Goal: Transaction & Acquisition: Purchase product/service

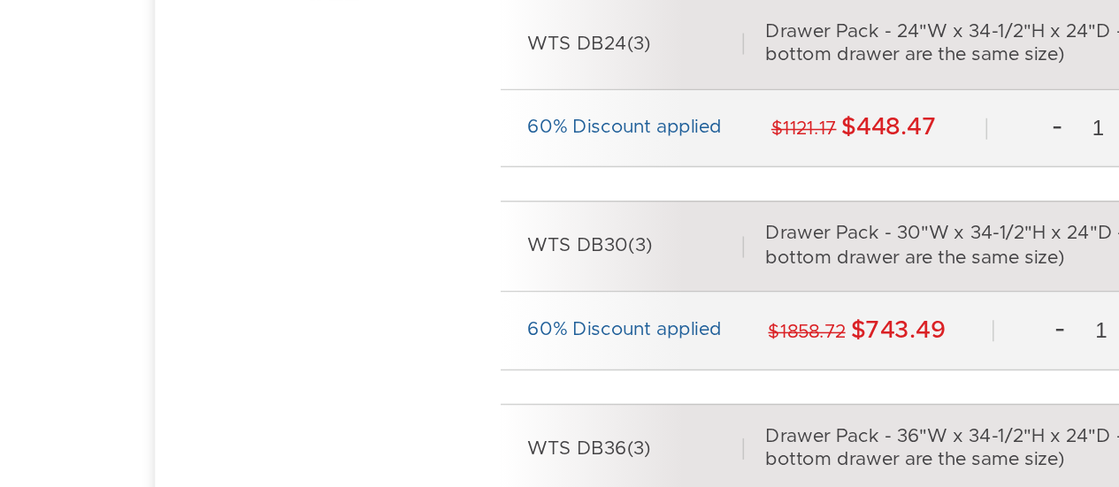
scroll to position [6736, 0]
click at [632, 300] on div "WTS DB30(3) Drawer Pack - 30"W x 34-1/2"H x 24"D - 3 Drawers (Middle and bottom…" at bounding box center [798, 325] width 606 height 61
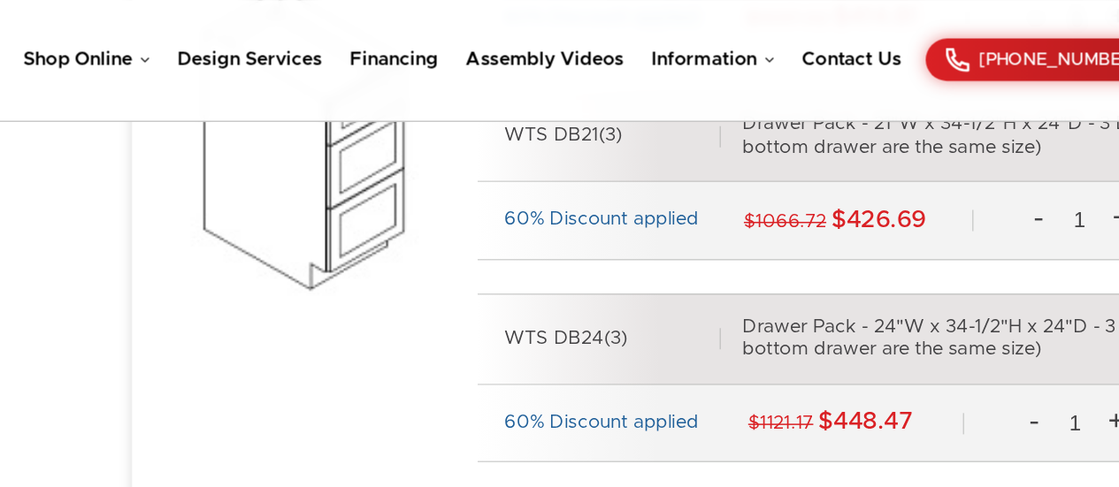
scroll to position [6701, 0]
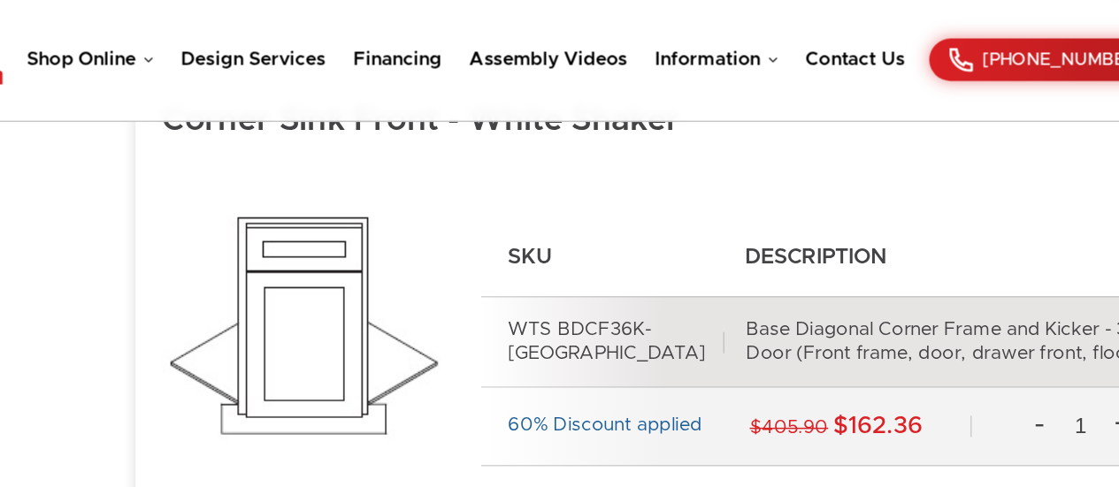
scroll to position [4981, 0]
click at [399, 255] on img at bounding box center [380, 230] width 195 height 229
click at [732, 259] on div "60% Discount applied $405.90 $162.36 - 1 + Add To Cart" at bounding box center [798, 285] width 606 height 52
click at [796, 234] on div "Base Diagonal Corner Frame and Kicker - 36"W x 34-1/2"H x 24"D - 1 Door (Front …" at bounding box center [877, 228] width 412 height 31
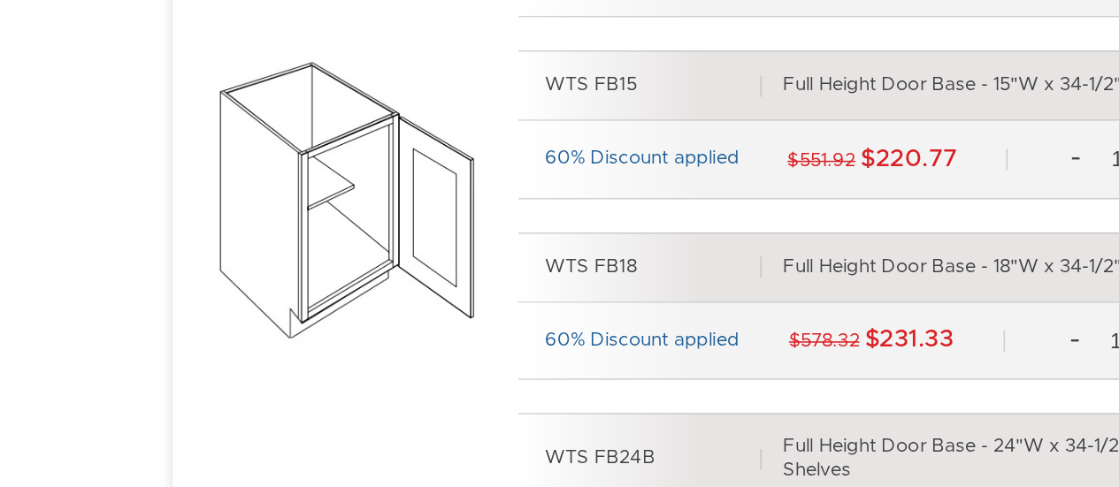
scroll to position [2492, 0]
click at [499, 235] on div "WTS FB15 Full Height Door Base - 15"W x 34-1/2"H x 24"D - 1 Door - 1 Shelf" at bounding box center [798, 218] width 606 height 47
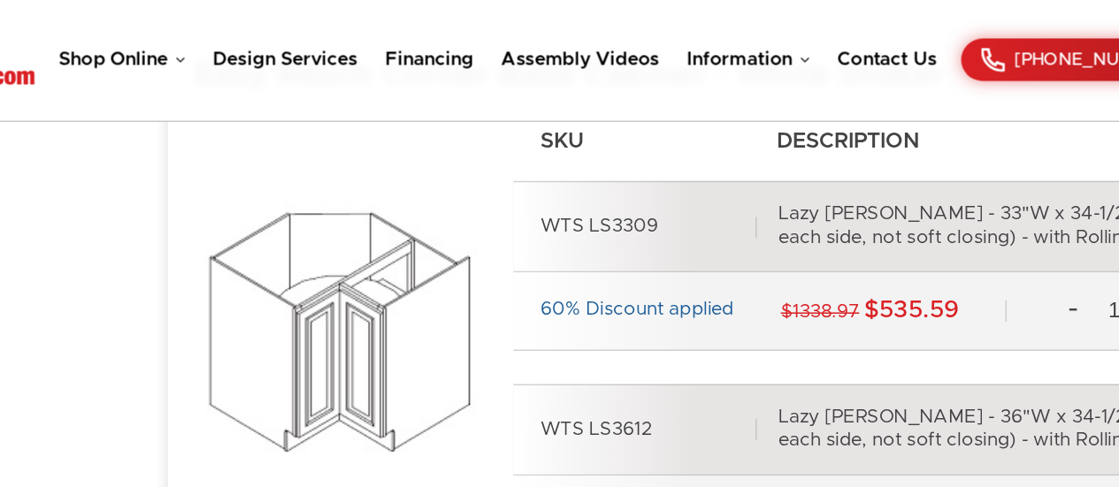
scroll to position [7778, 0]
click at [532, 199] on div "60% Discount applied" at bounding box center [577, 207] width 129 height 16
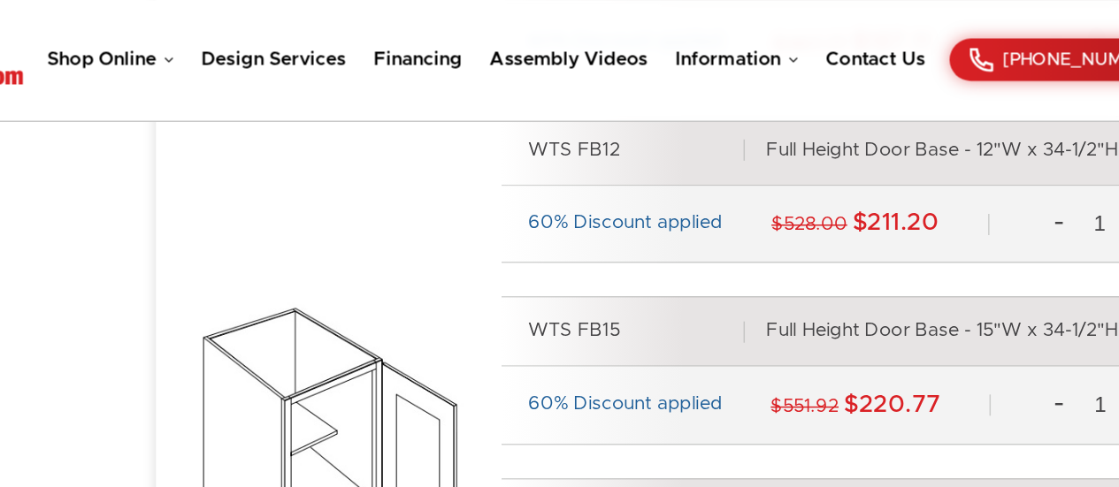
scroll to position [2490, 0]
drag, startPoint x: 540, startPoint y: 241, endPoint x: 432, endPoint y: 178, distance: 125.3
click at [432, 178] on div "SKU Description WTS FB09 Full Height Door Base - 09"W x 34-1/2"H x 24"D - 1 Doo…" at bounding box center [692, 303] width 818 height 766
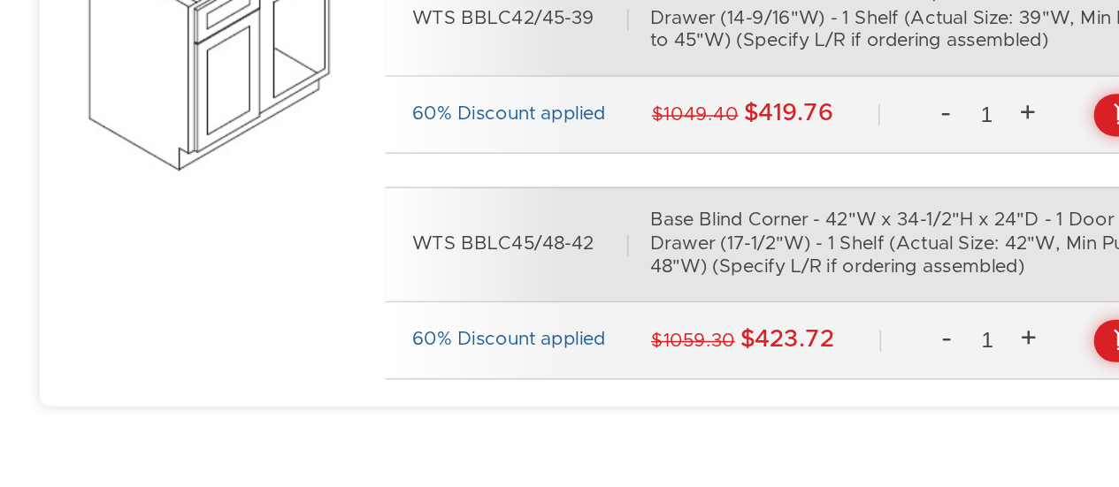
scroll to position [8674, 0]
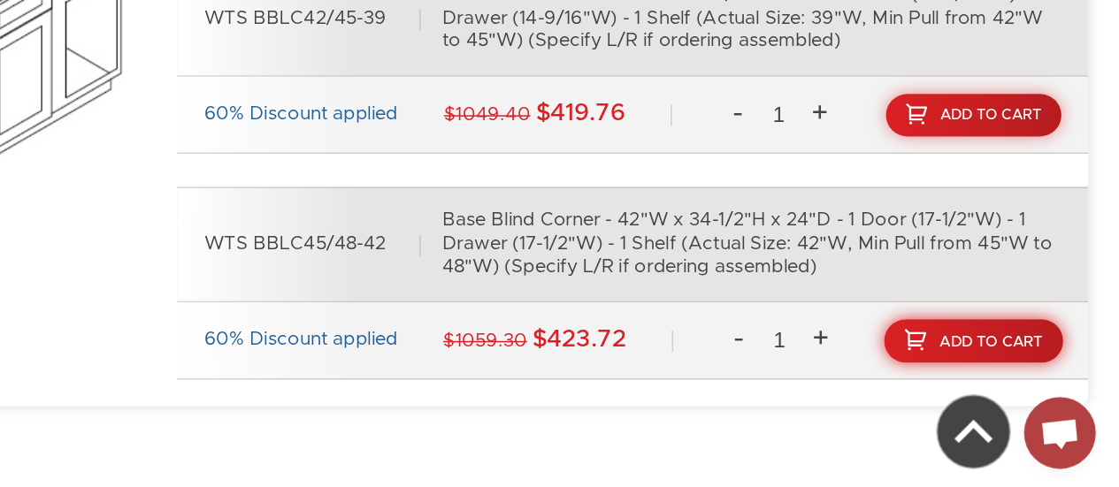
click at [1013, 375] on link "Add To Cart" at bounding box center [1025, 389] width 119 height 29
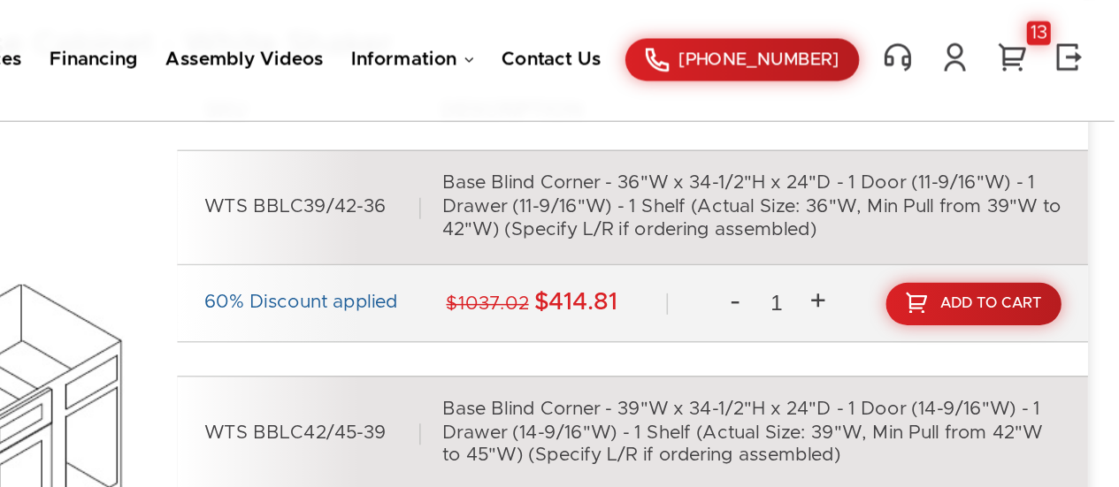
scroll to position [8559, 0]
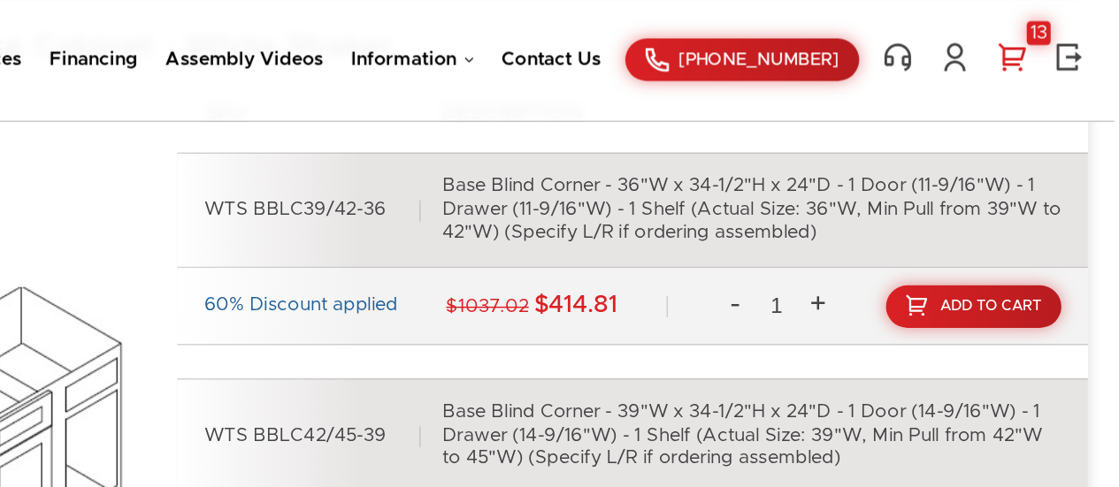
click at [1068, 20] on div "13" at bounding box center [1068, 22] width 16 height 16
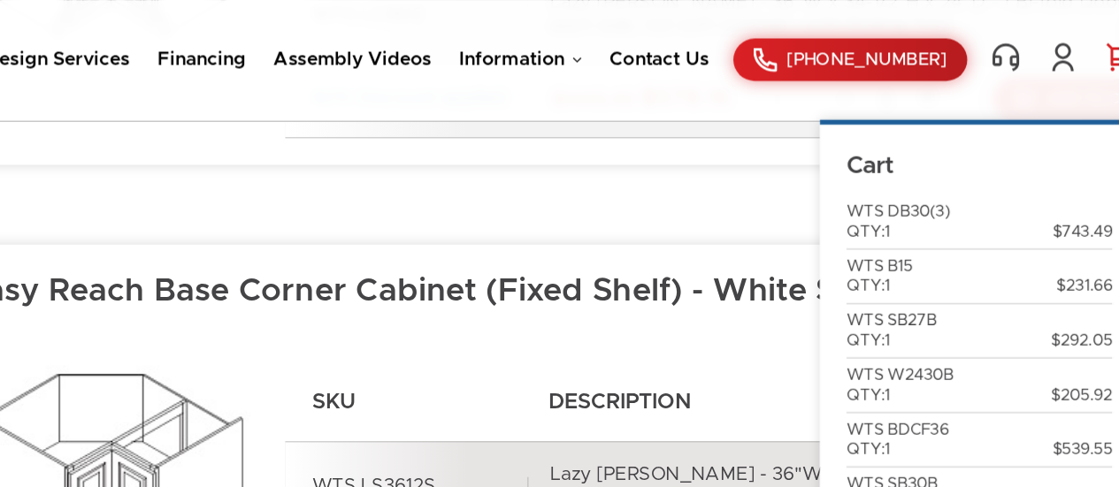
scroll to position [8052, 0]
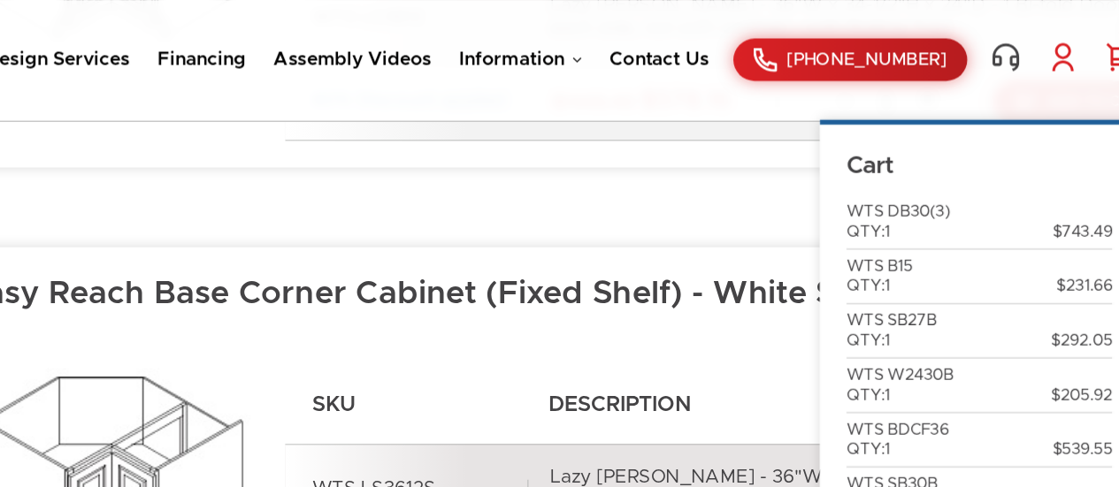
click at [1014, 41] on link at bounding box center [1012, 37] width 25 height 21
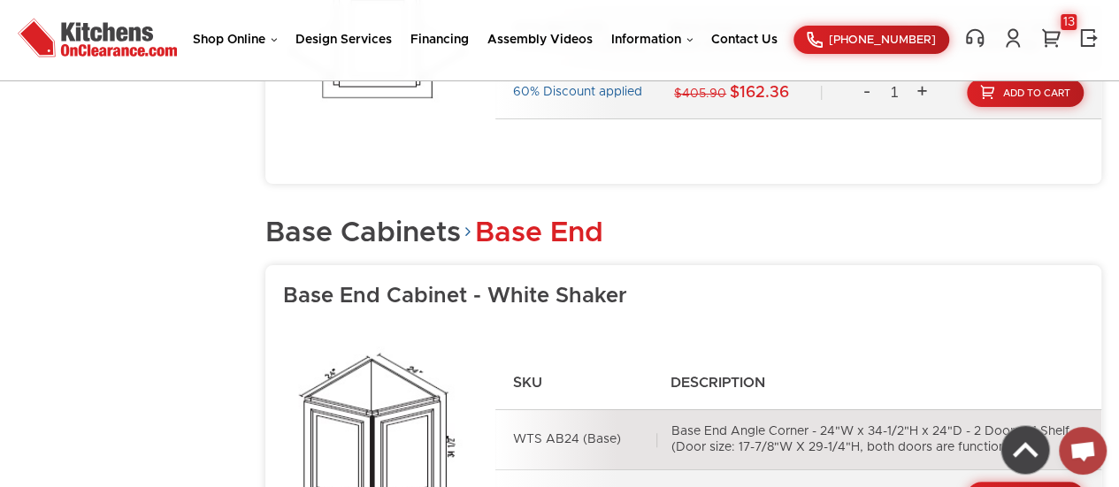
scroll to position [5159, 0]
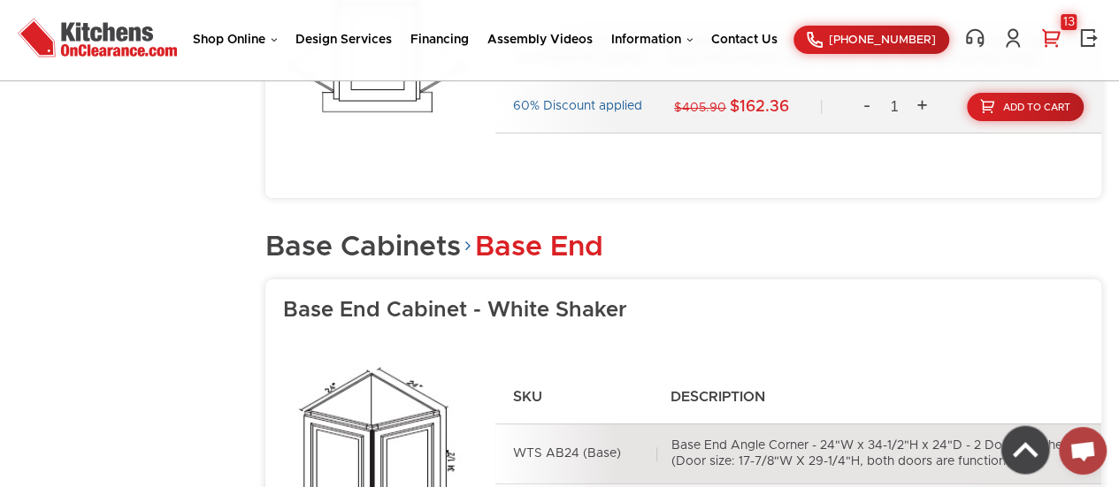
click at [1071, 23] on div "13" at bounding box center [1068, 22] width 16 height 16
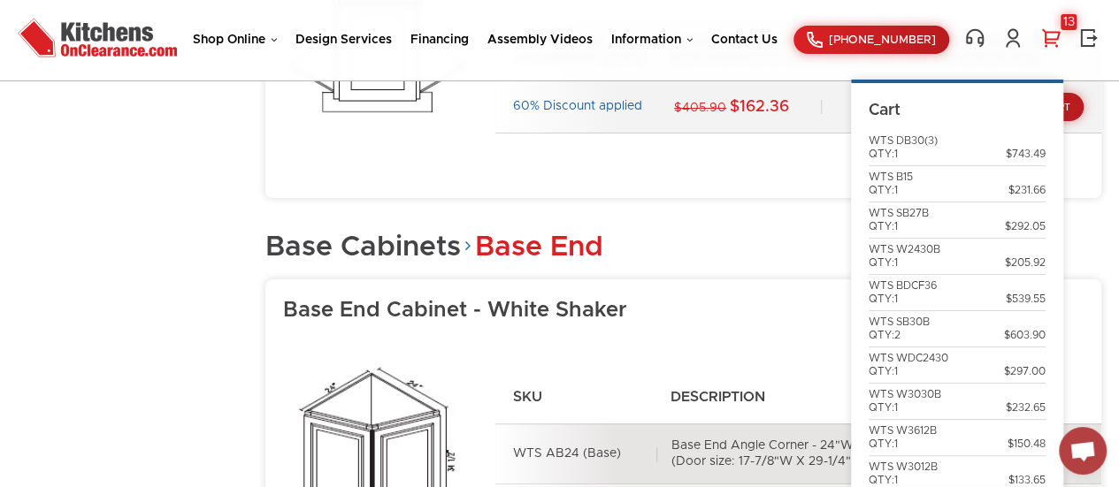
click at [936, 91] on div "Cart WTS DB30(3) QTY:1 $743.49 WTS B15 QTY:1 $231.66 WTS SB27B QTY:1 $292.05 WT…" at bounding box center [957, 312] width 212 height 465
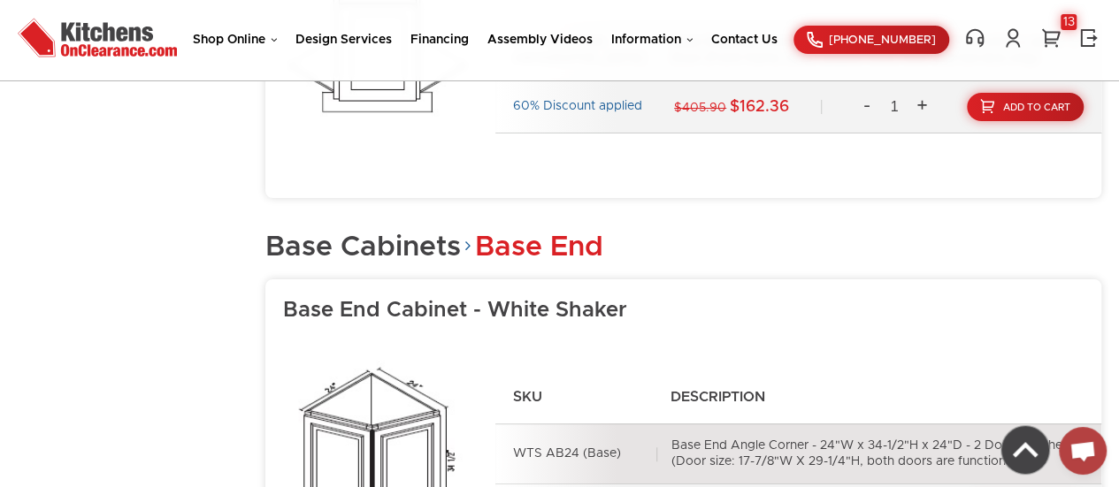
click at [936, 91] on div "60% Discount applied $405.90 $162.36 - 1 + Add To Cart" at bounding box center [798, 107] width 606 height 52
click at [1053, 40] on link "13" at bounding box center [1050, 37] width 25 height 21
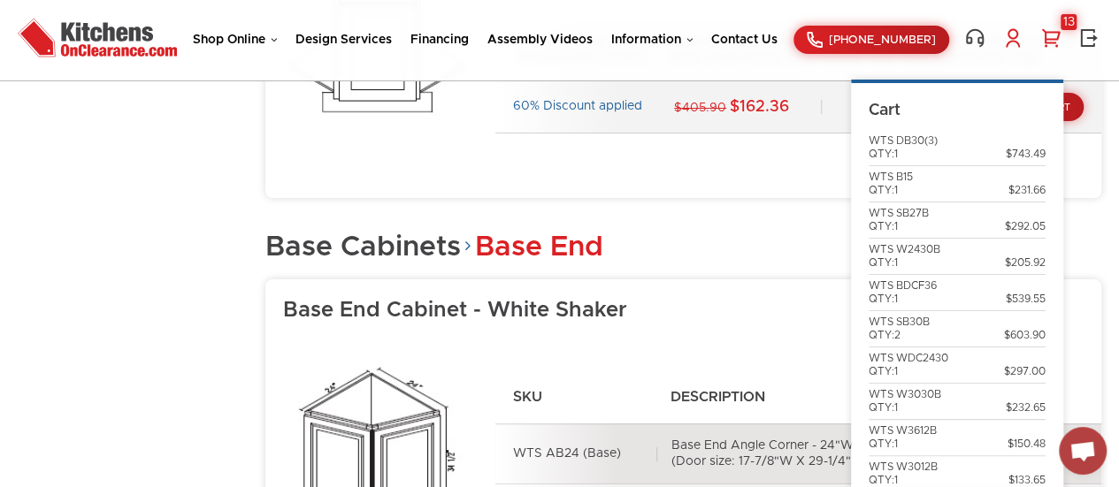
click at [1016, 32] on link at bounding box center [1012, 37] width 25 height 21
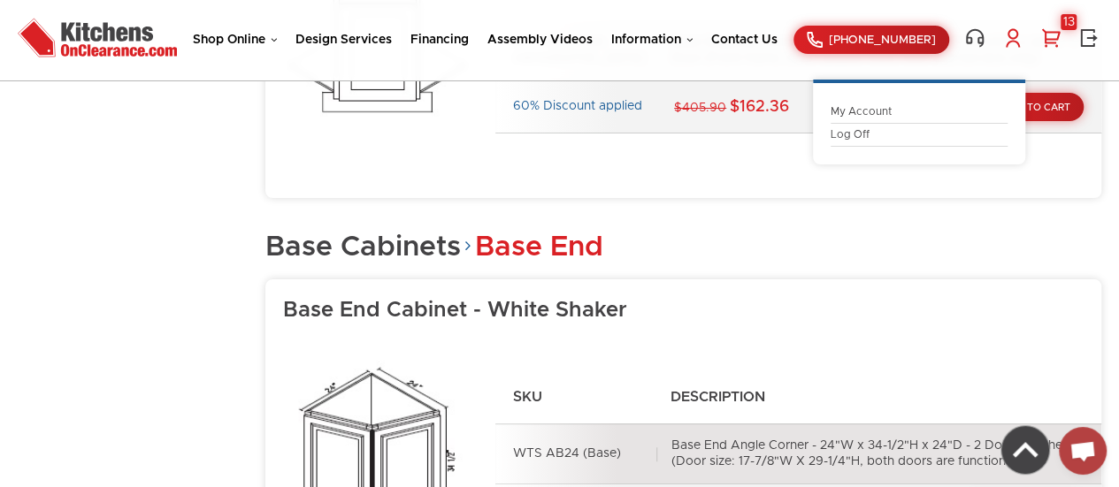
click at [840, 109] on link "My Account" at bounding box center [918, 111] width 177 height 13
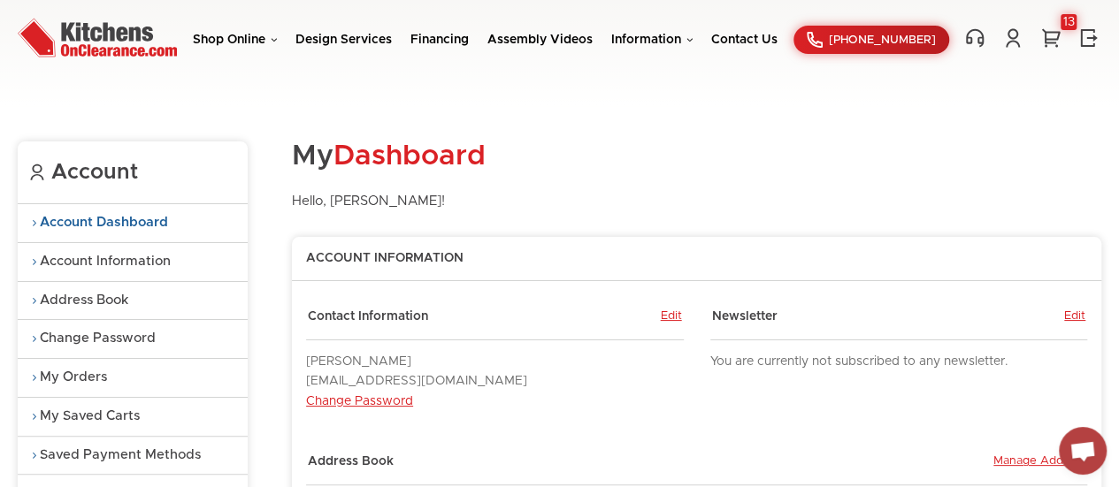
click at [0, 469] on section "Account Account Dashboard Account Information Address Book Change Password My O…" at bounding box center [559, 379] width 1119 height 547
click at [1065, 15] on div "13" at bounding box center [1068, 22] width 16 height 16
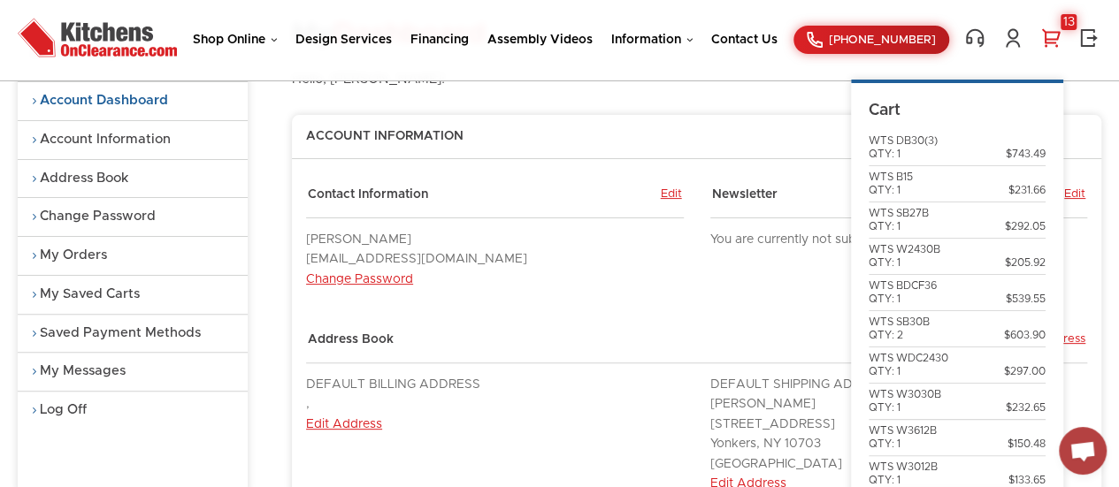
scroll to position [123, 0]
click at [912, 135] on div "WTS DB30(3) QTY: 1" at bounding box center [902, 147] width 69 height 27
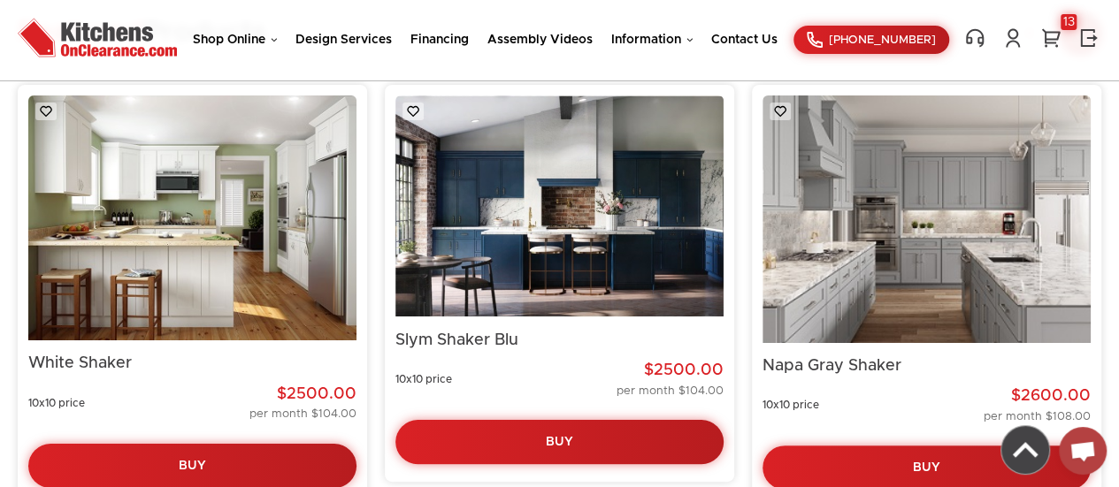
scroll to position [3330, 0]
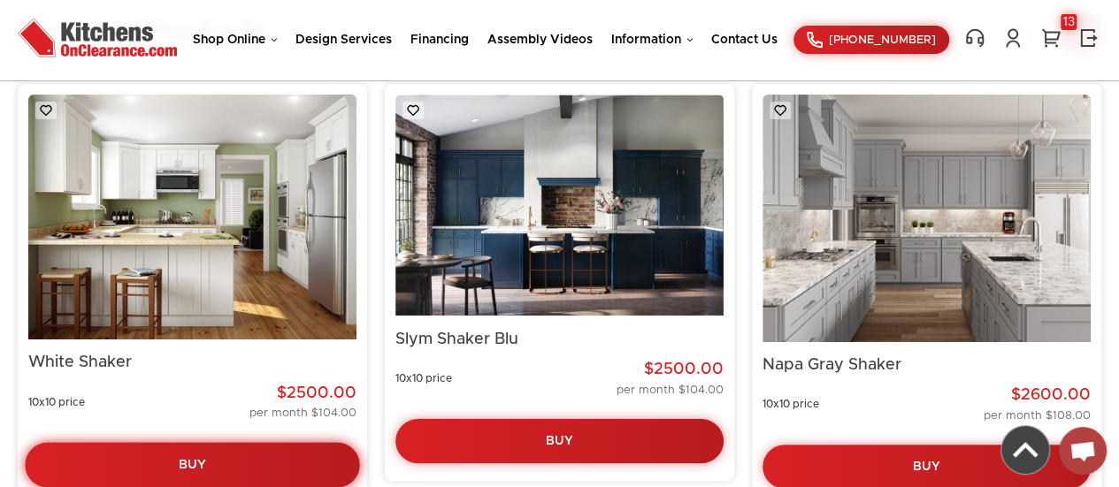
click at [179, 474] on link "Buy" at bounding box center [192, 464] width 334 height 45
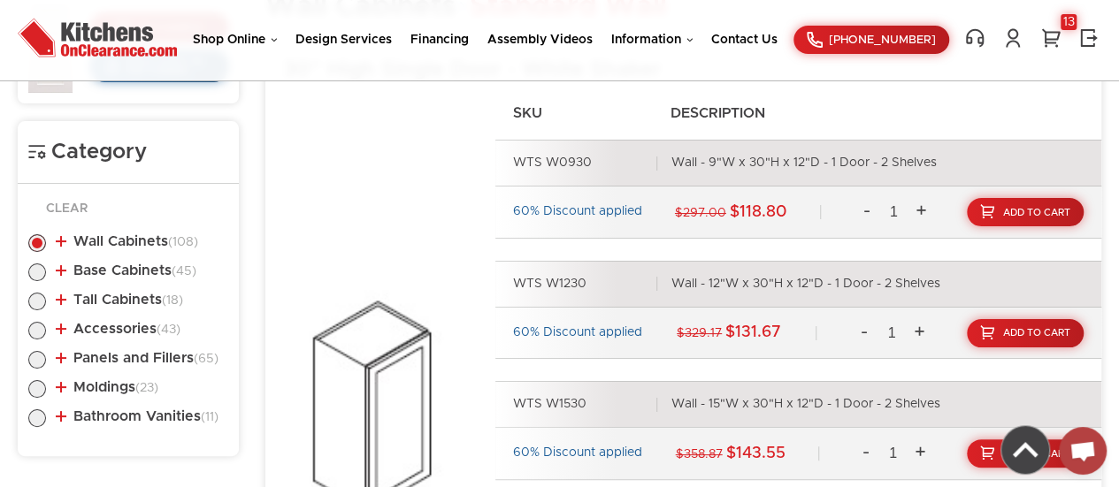
scroll to position [801, 0]
click at [34, 275] on label at bounding box center [37, 276] width 18 height 14
radio input "true"
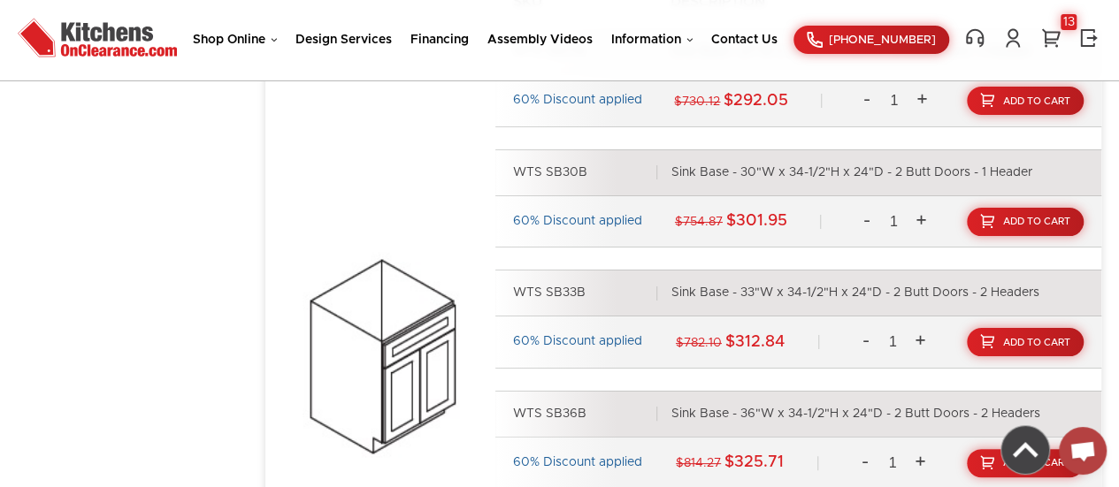
scroll to position [3360, 0]
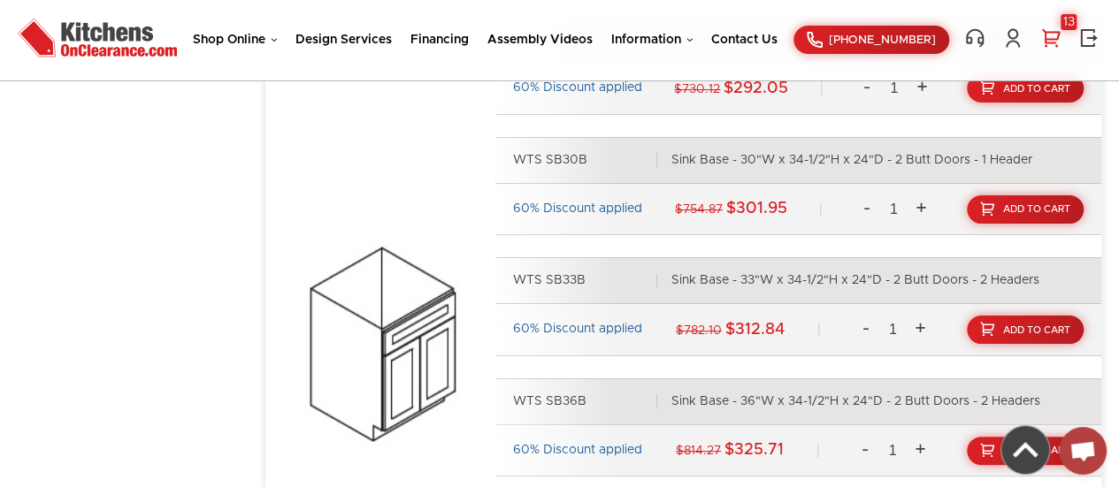
click at [1068, 20] on div "13" at bounding box center [1068, 22] width 16 height 16
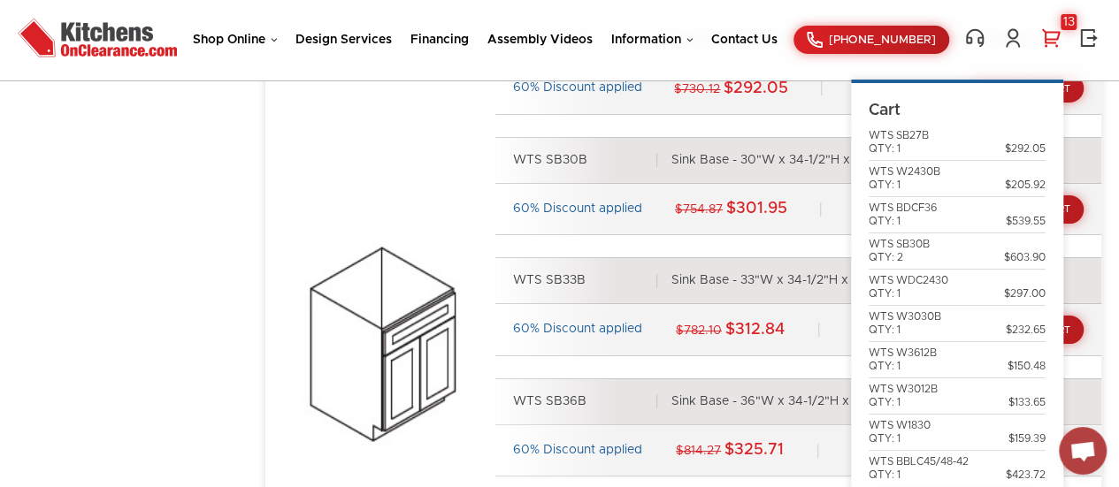
scroll to position [0, 0]
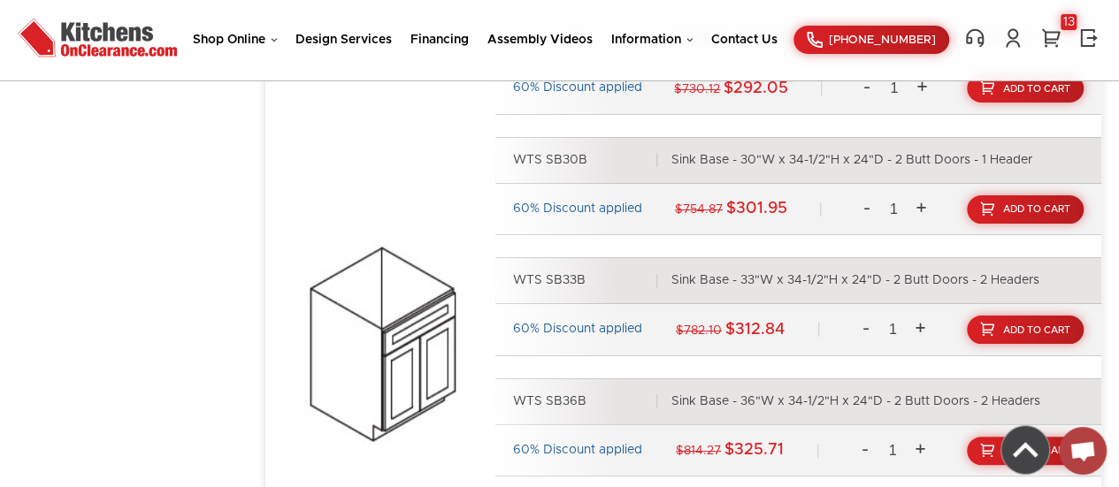
click at [1014, 33] on link at bounding box center [1012, 37] width 25 height 21
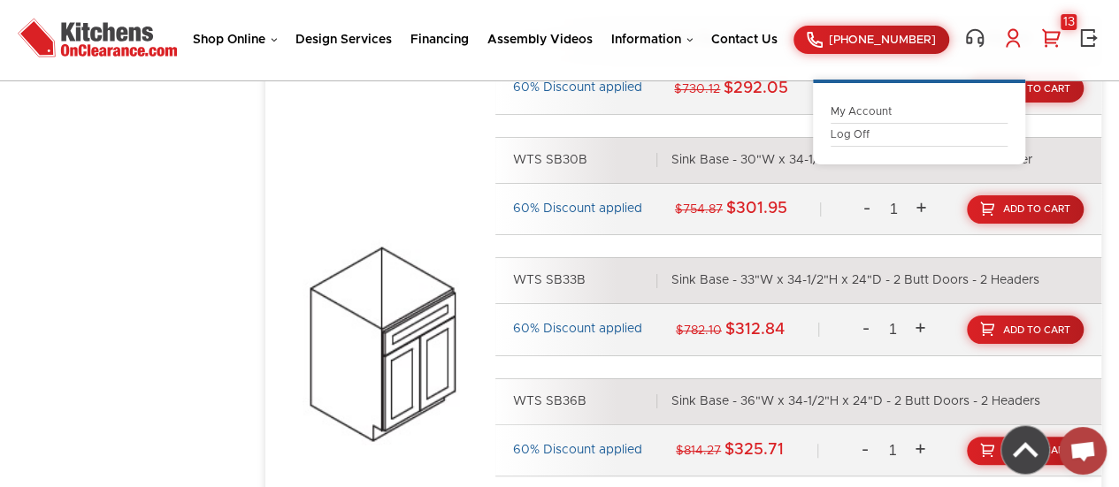
click at [1073, 16] on div "13" at bounding box center [1068, 22] width 16 height 16
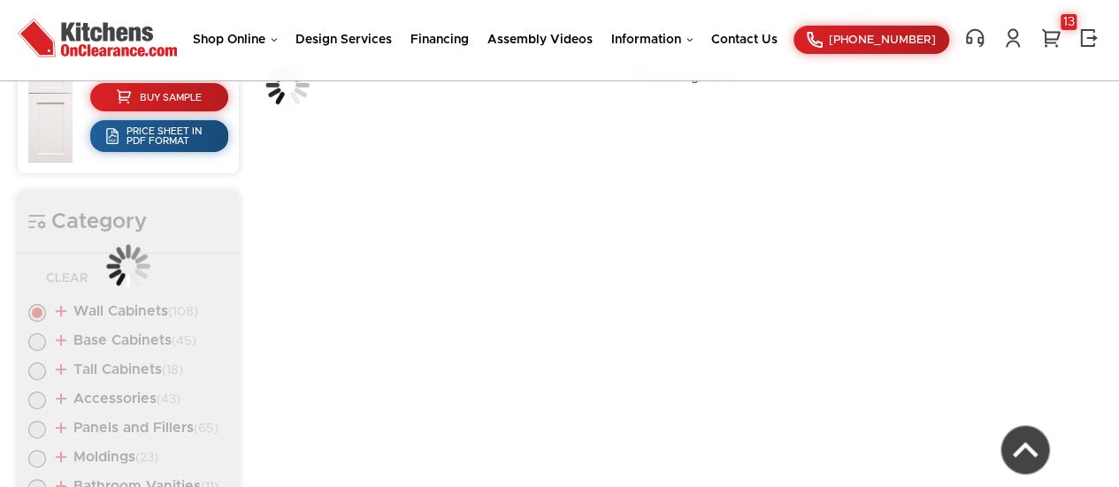
scroll to position [801, 0]
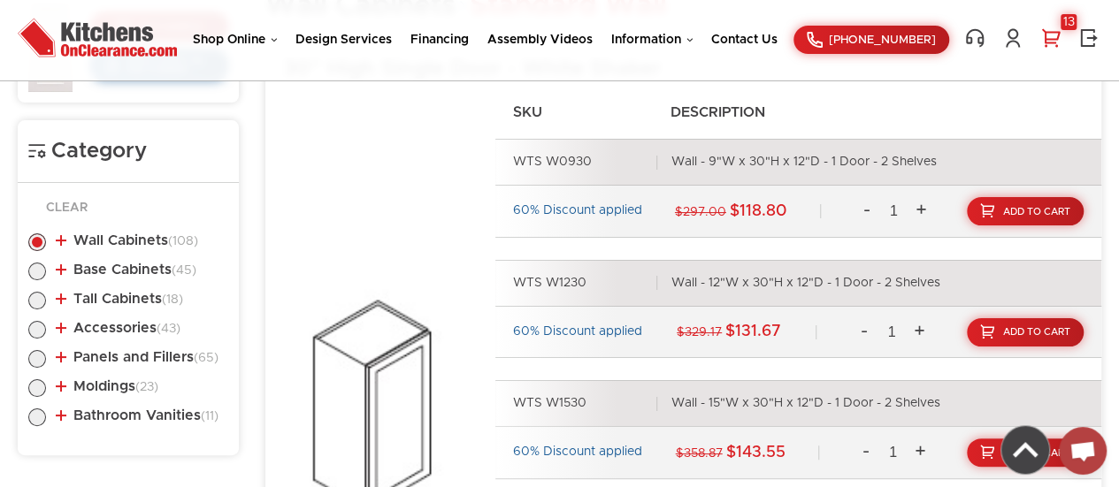
click at [1064, 19] on div "13" at bounding box center [1068, 22] width 16 height 16
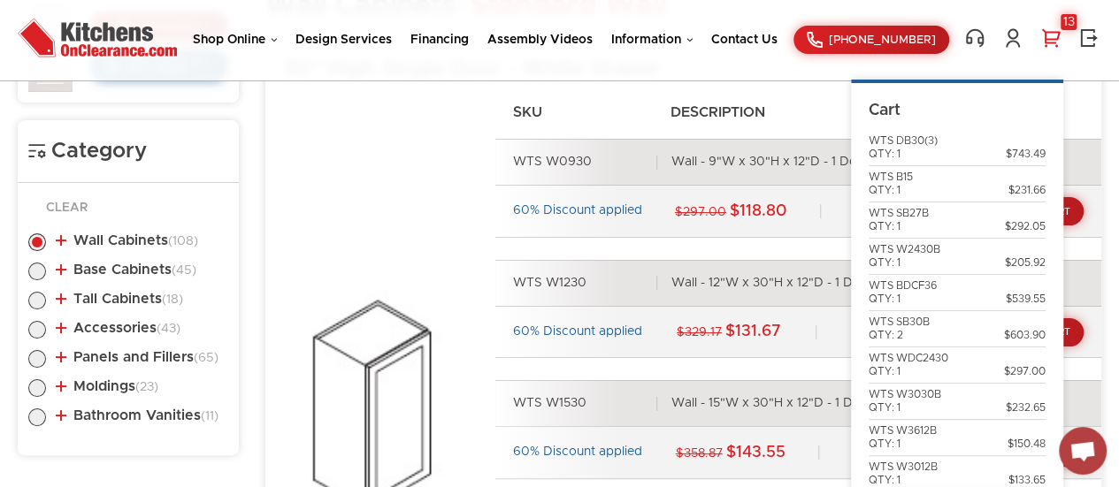
click at [1064, 19] on div "13" at bounding box center [1068, 22] width 16 height 16
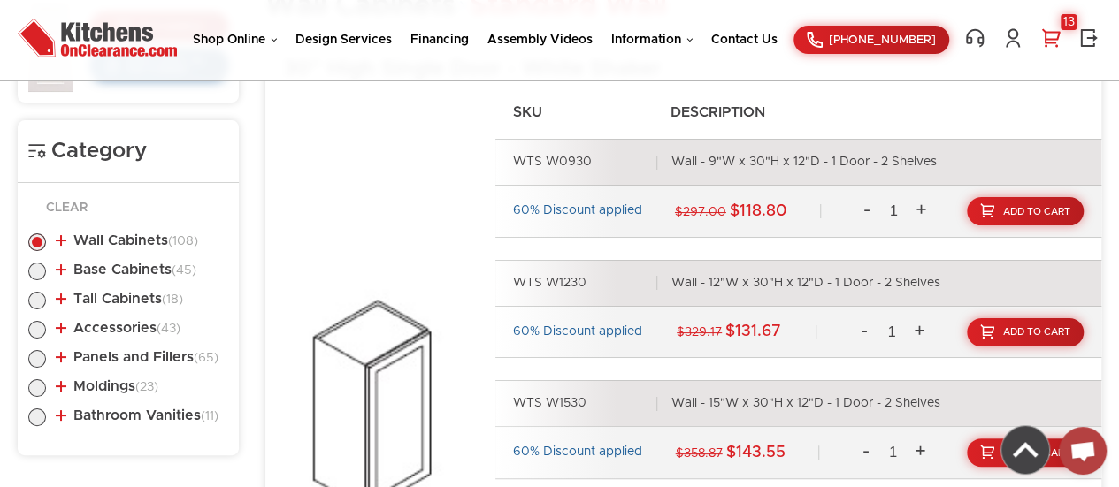
click at [1064, 19] on div "13" at bounding box center [1068, 22] width 16 height 16
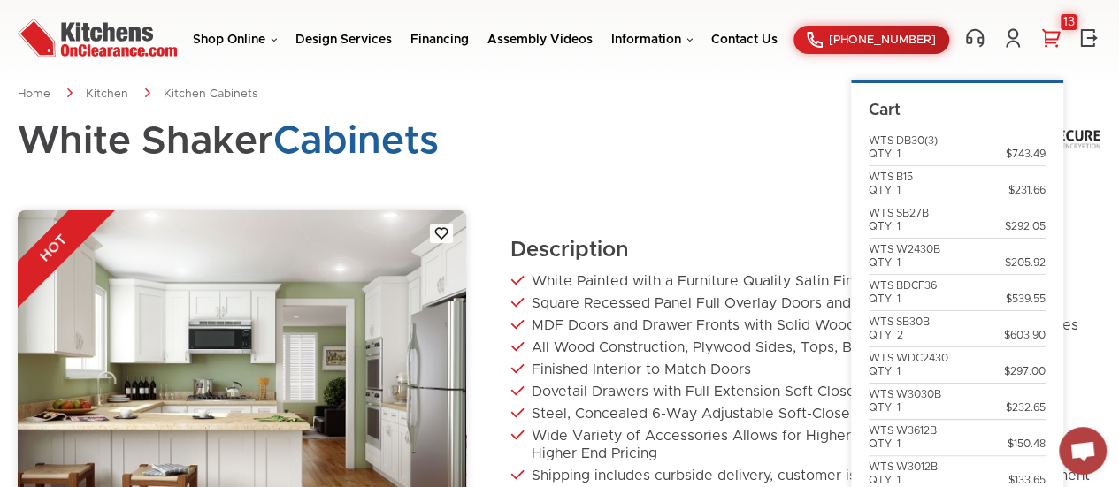
scroll to position [0, 0]
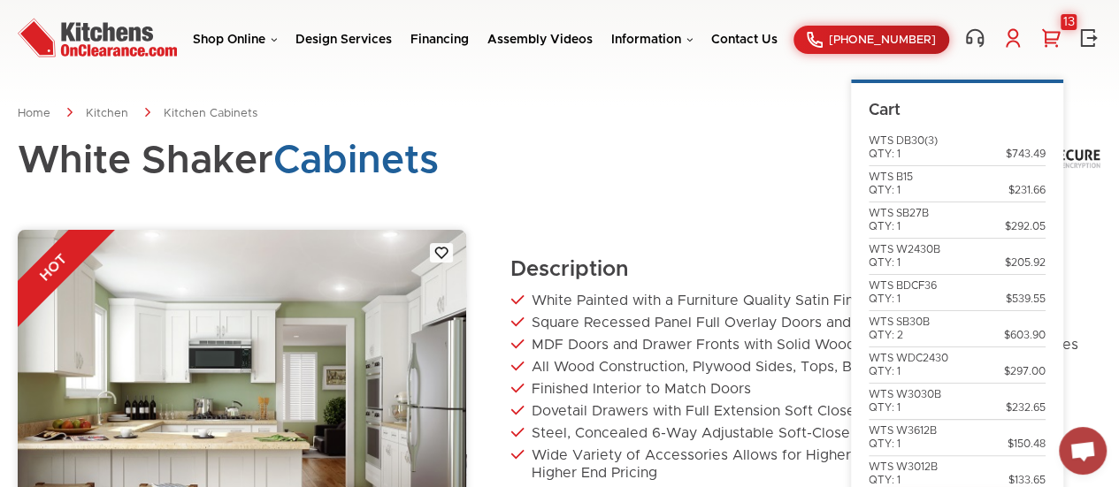
click at [1010, 31] on link at bounding box center [1012, 37] width 25 height 21
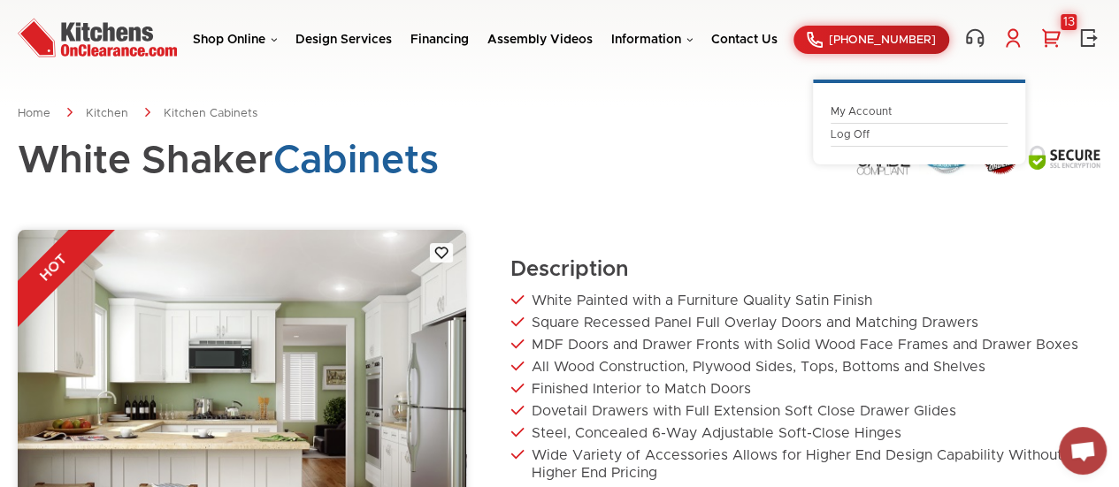
click at [856, 103] on li "My Account" at bounding box center [918, 112] width 177 height 23
click at [836, 113] on link "My Account" at bounding box center [918, 111] width 177 height 13
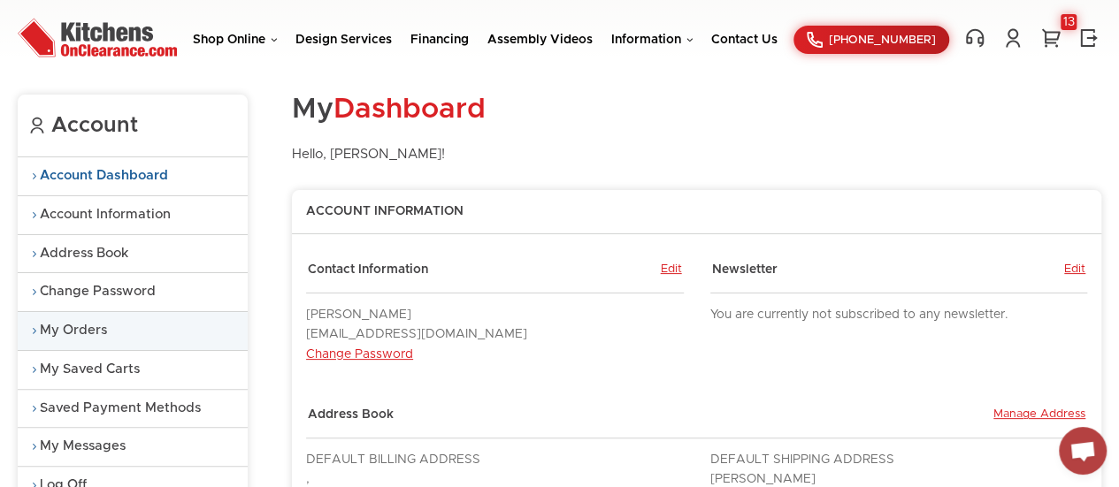
scroll to position [48, 0]
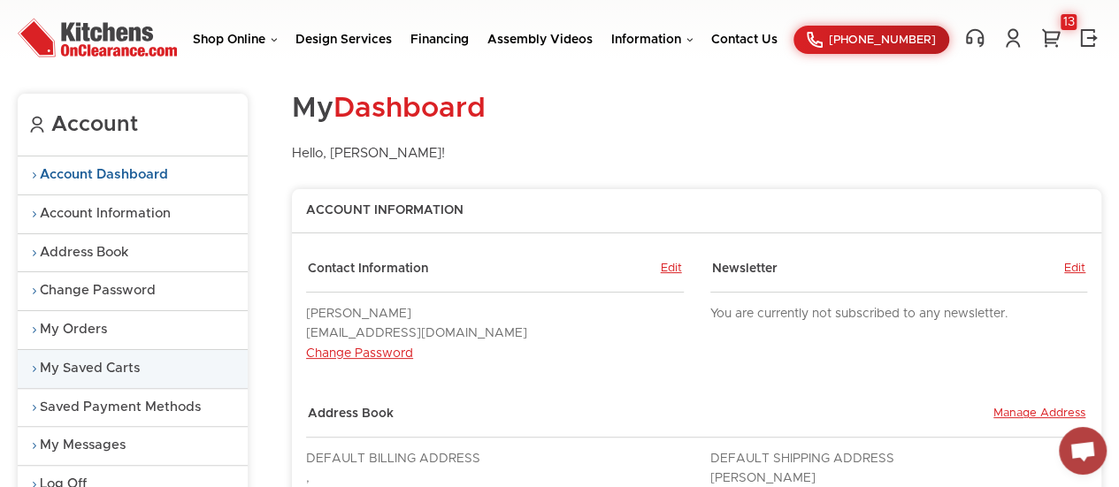
click at [99, 359] on link "My Saved Carts" at bounding box center [133, 369] width 230 height 38
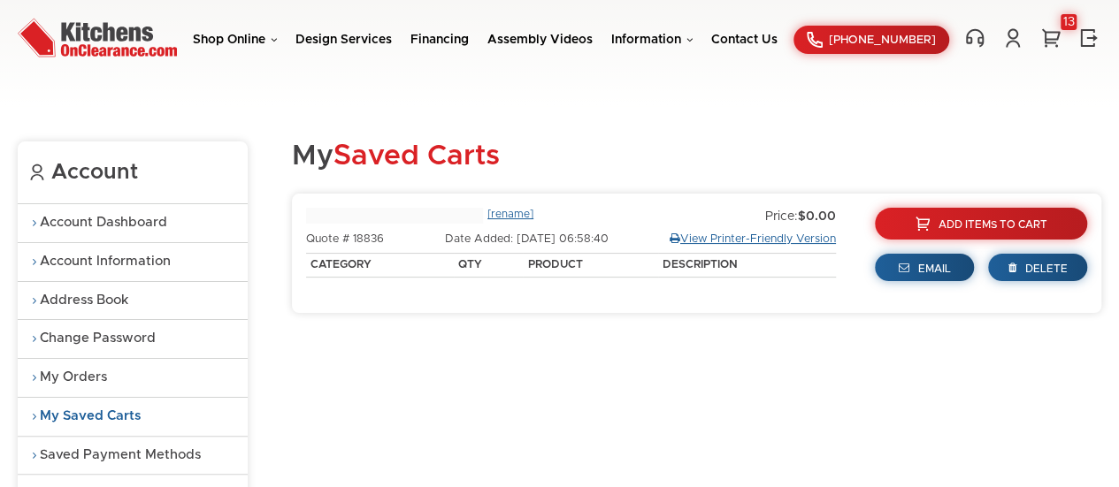
type input "[DATE] 06:58:40"
click at [1066, 14] on div "13" at bounding box center [1068, 22] width 16 height 16
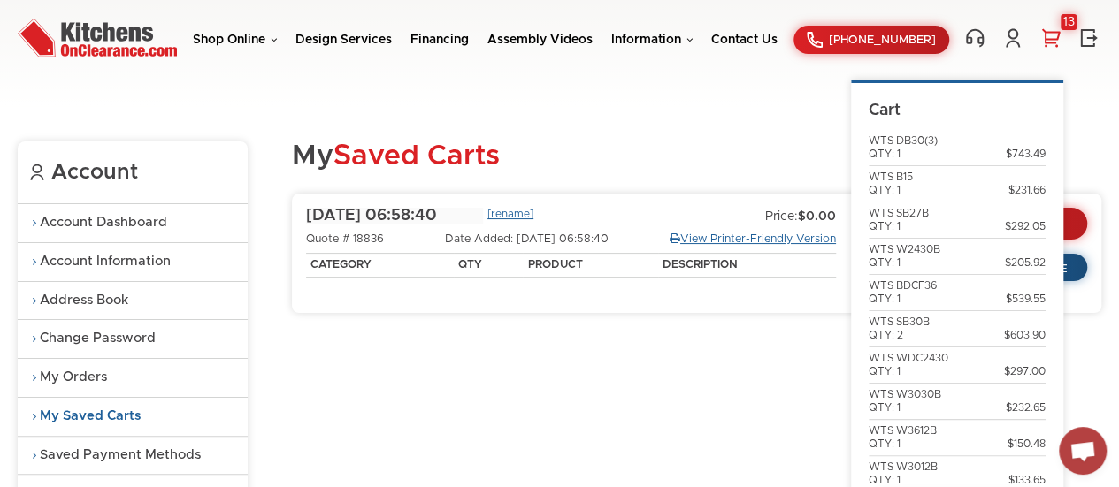
click at [1066, 14] on div "13" at bounding box center [1068, 22] width 16 height 16
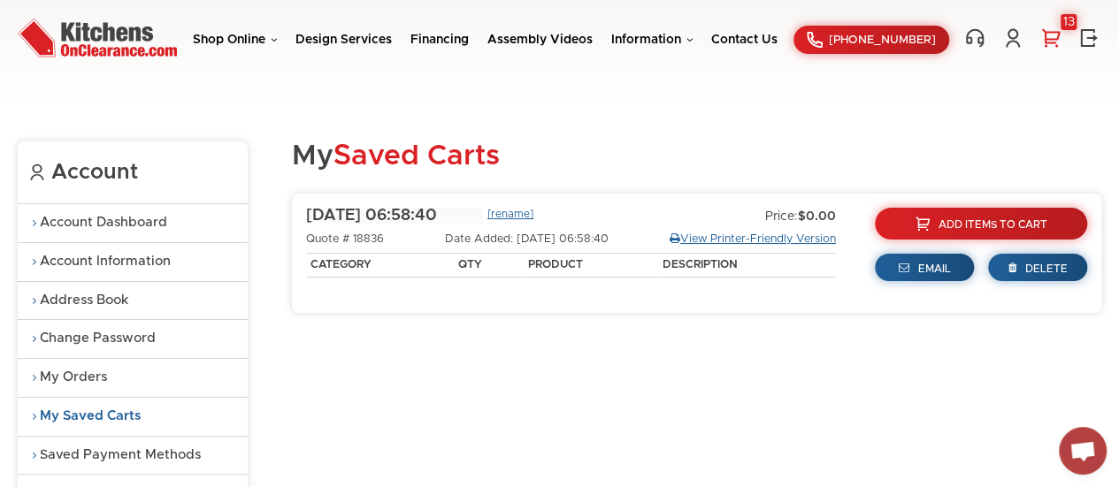
click at [1066, 14] on div "13" at bounding box center [1068, 22] width 16 height 16
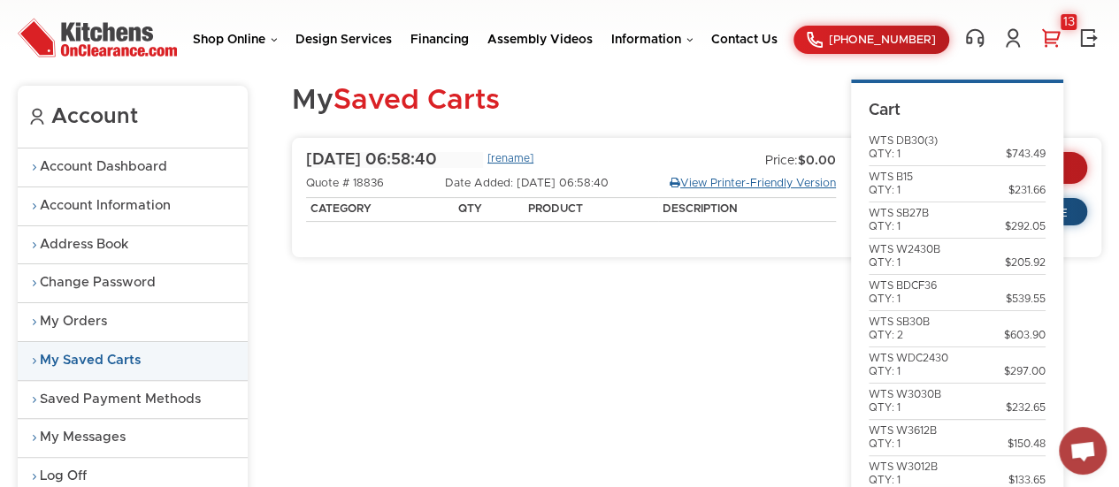
scroll to position [55, 0]
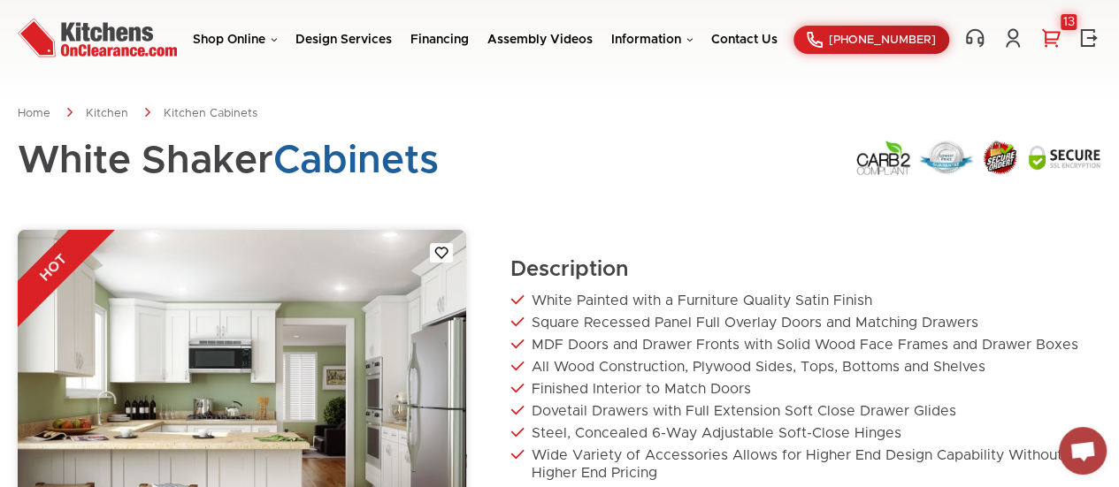
click at [1051, 36] on link "13" at bounding box center [1050, 37] width 25 height 21
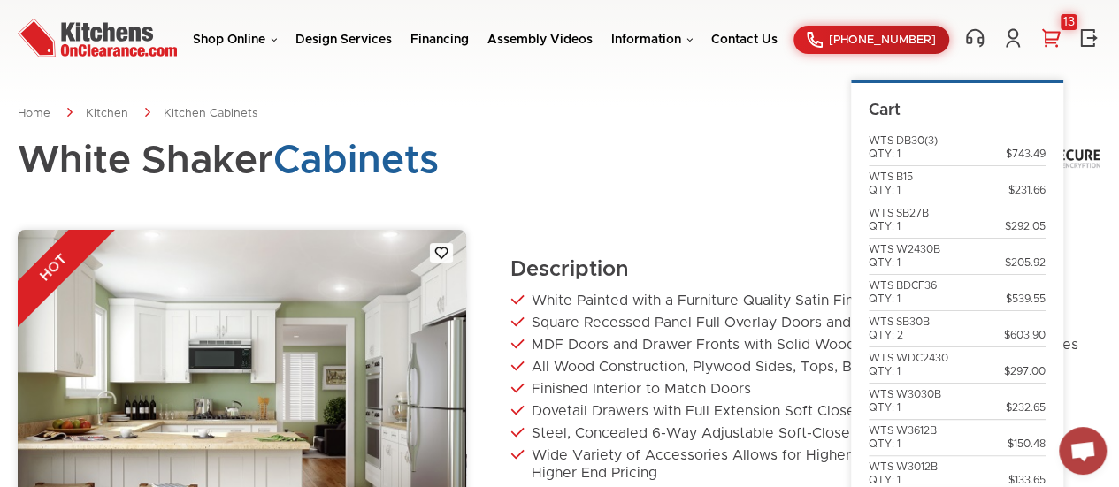
click at [1051, 36] on link "13" at bounding box center [1050, 37] width 25 height 21
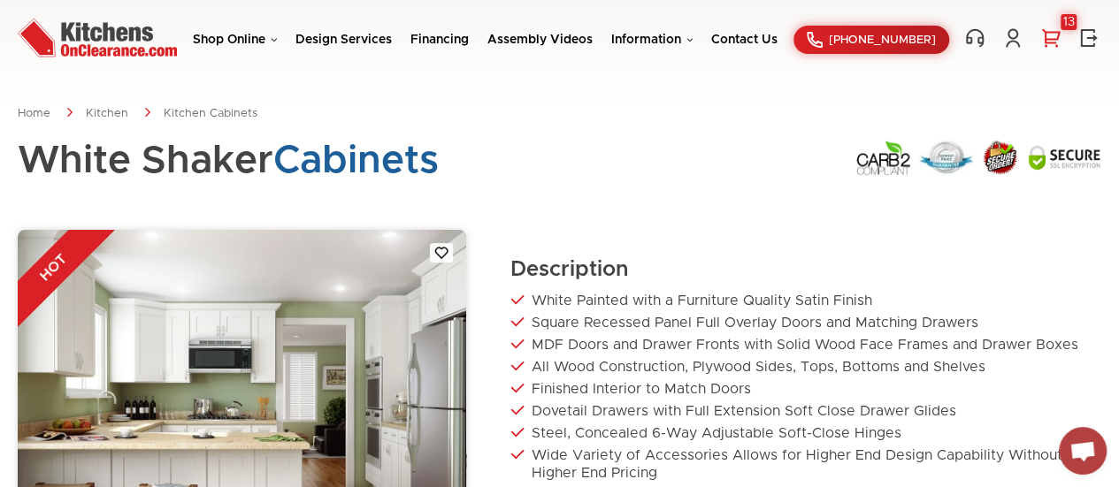
click at [1051, 36] on link "13" at bounding box center [1050, 37] width 25 height 21
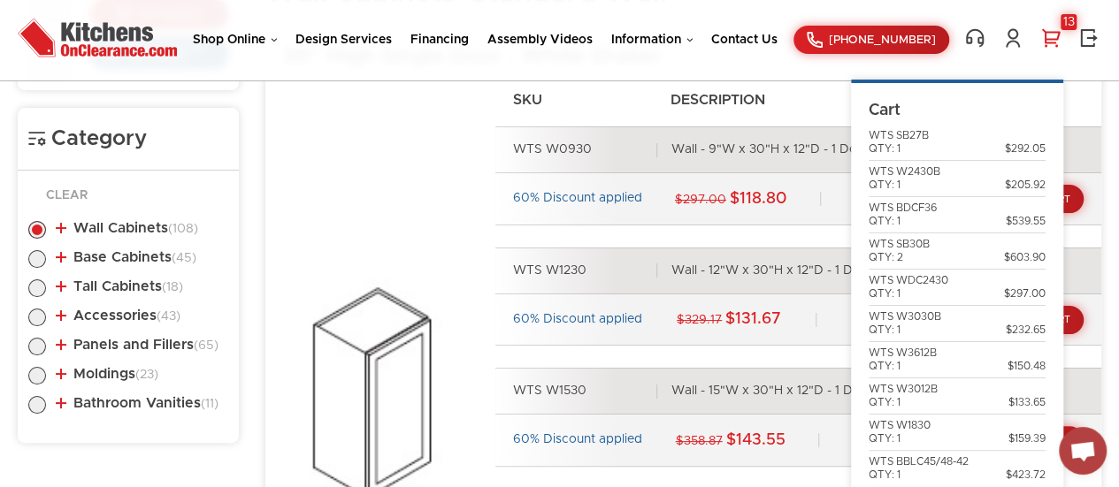
scroll to position [815, 0]
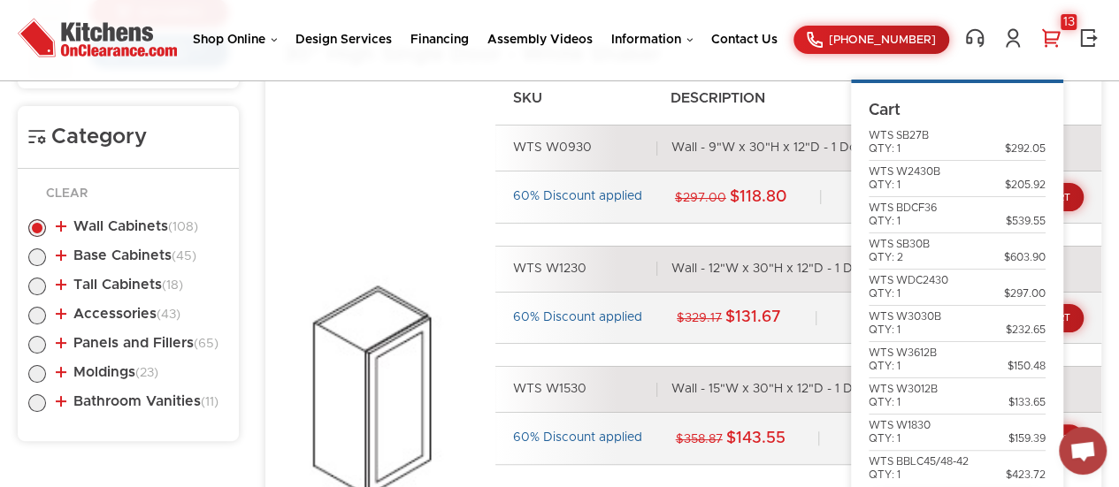
drag, startPoint x: 1040, startPoint y: 139, endPoint x: 416, endPoint y: 251, distance: 634.3
click at [416, 251] on div "SKU Description WTS W0930 Wall - 9"W x 30"H x 12"D - 1 Door - 2 Shelves 60% Dis…" at bounding box center [692, 397] width 818 height 617
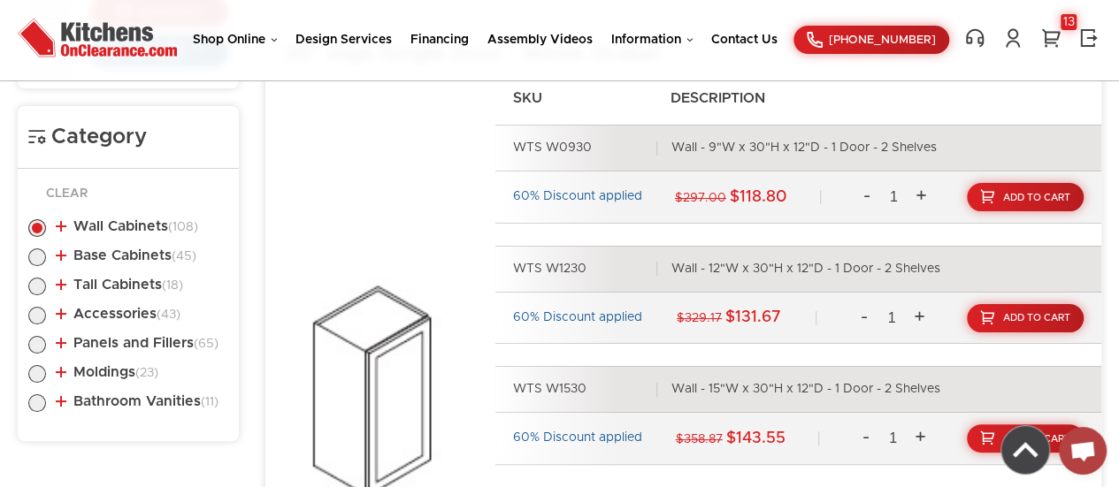
click at [1022, 454] on img at bounding box center [1025, 450] width 48 height 48
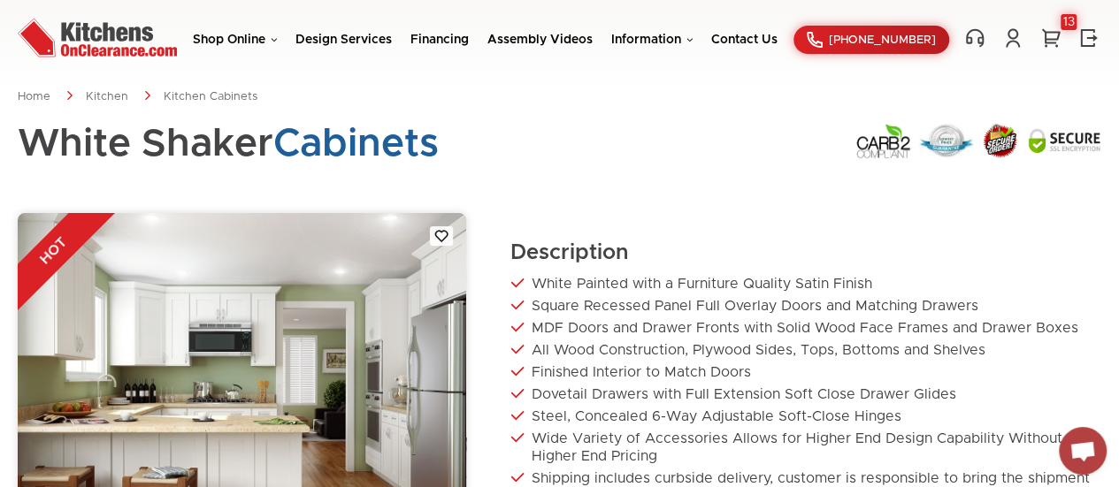
scroll to position [0, 0]
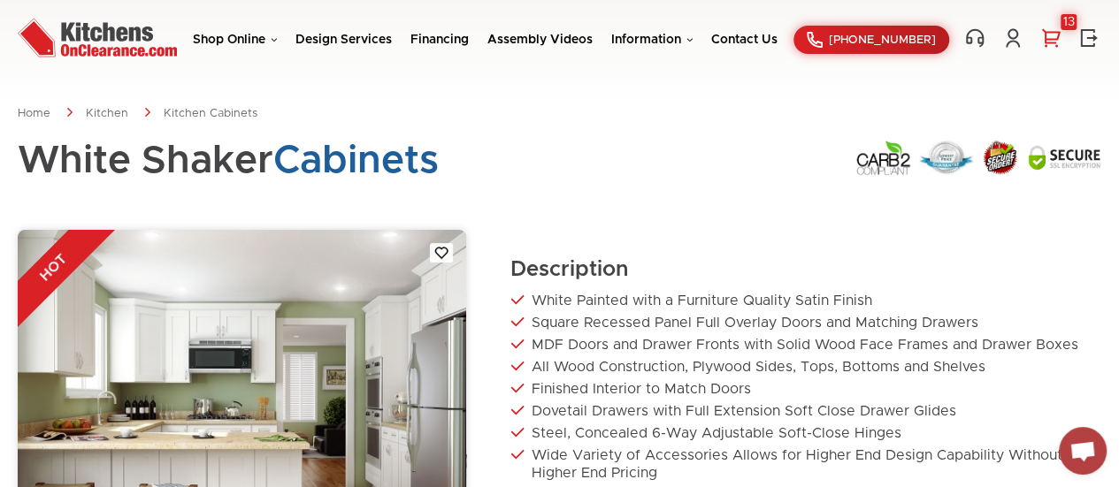
click at [1068, 15] on div "13" at bounding box center [1068, 22] width 16 height 16
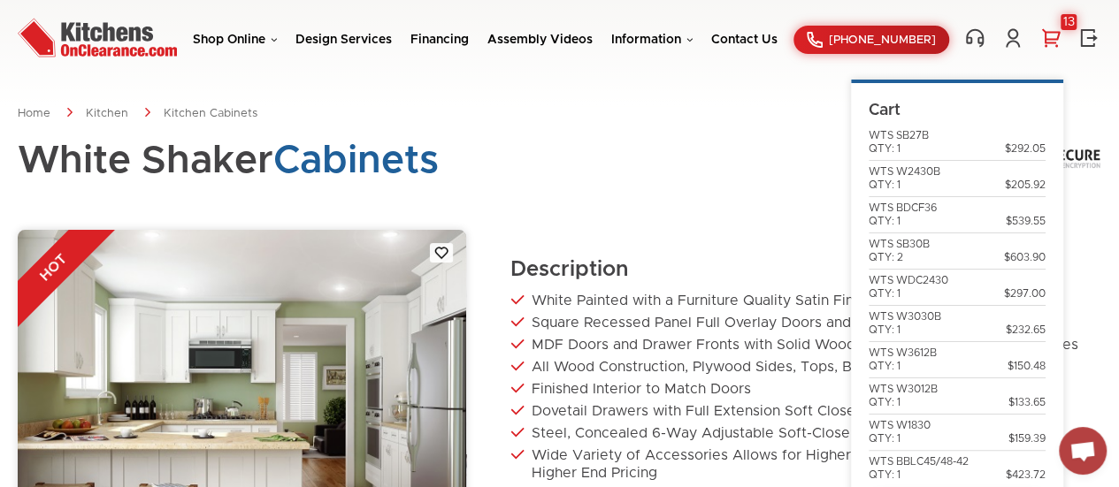
click at [881, 103] on link "Cart" at bounding box center [884, 111] width 32 height 16
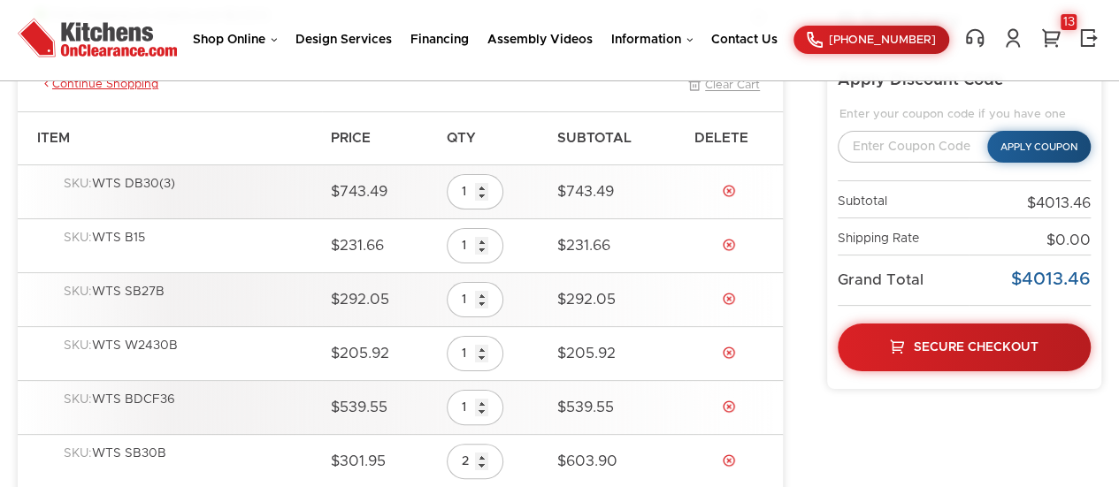
scroll to position [225, 0]
click at [134, 181] on div "SKU: WTS DB30(3)" at bounding box center [188, 191] width 249 height 31
click at [205, 195] on div "SKU: WTS DB30(3)" at bounding box center [188, 191] width 249 height 31
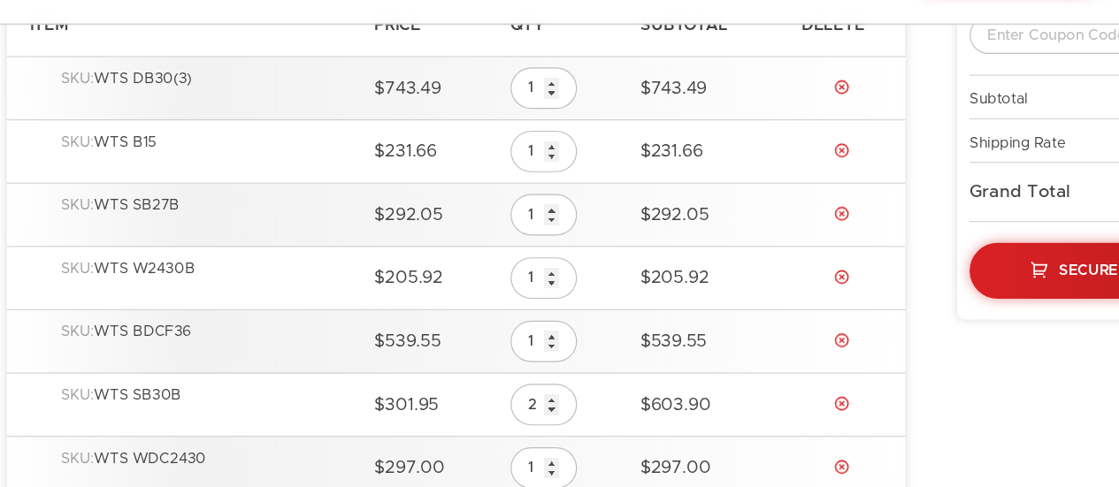
scroll to position [281, 0]
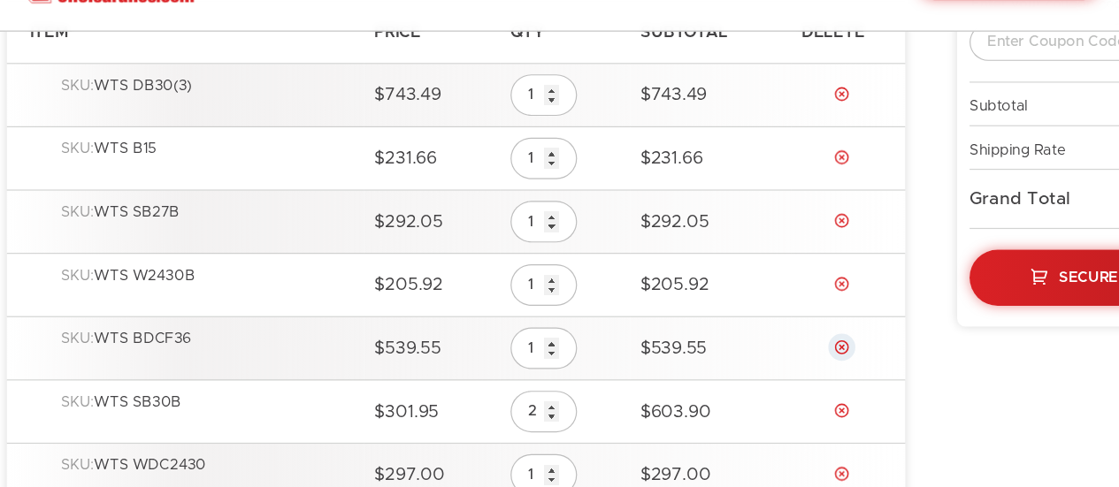
click at [733, 345] on link "Delete" at bounding box center [729, 350] width 14 height 14
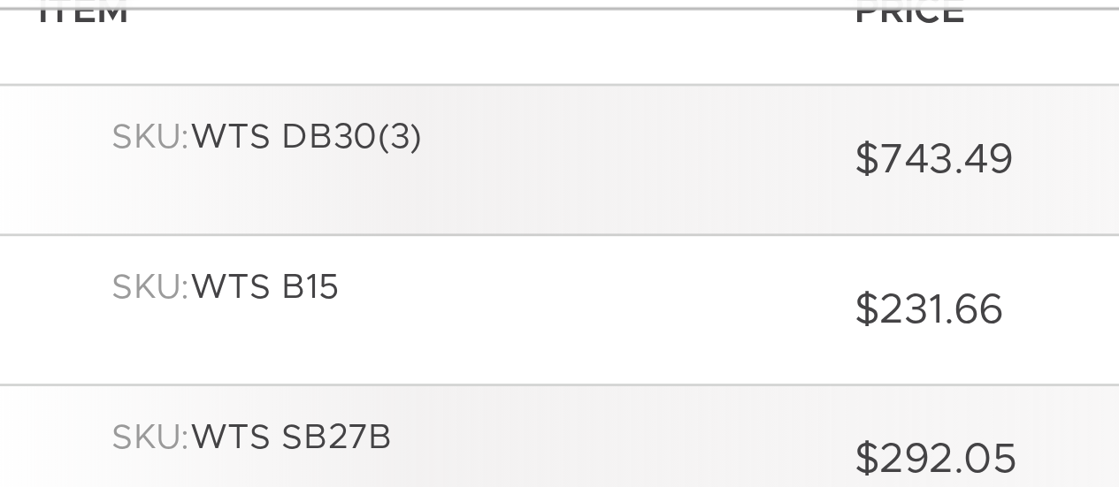
scroll to position [280, 0]
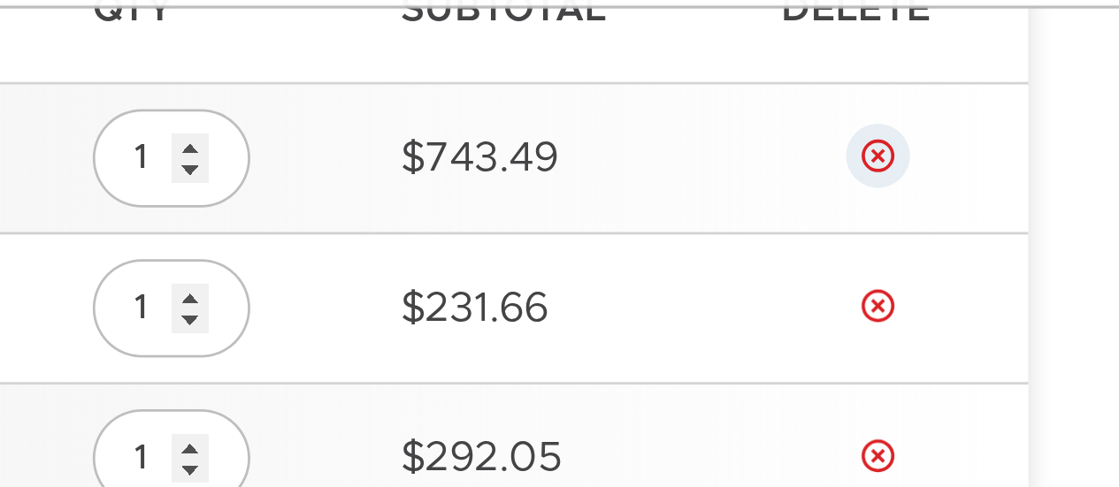
click at [732, 130] on link "Delete" at bounding box center [729, 134] width 14 height 14
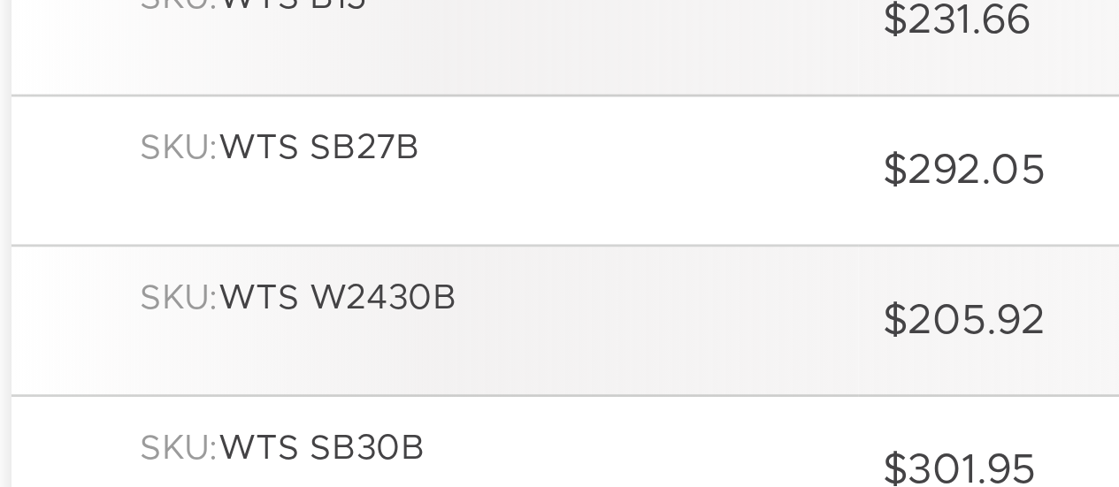
scroll to position [99, 0]
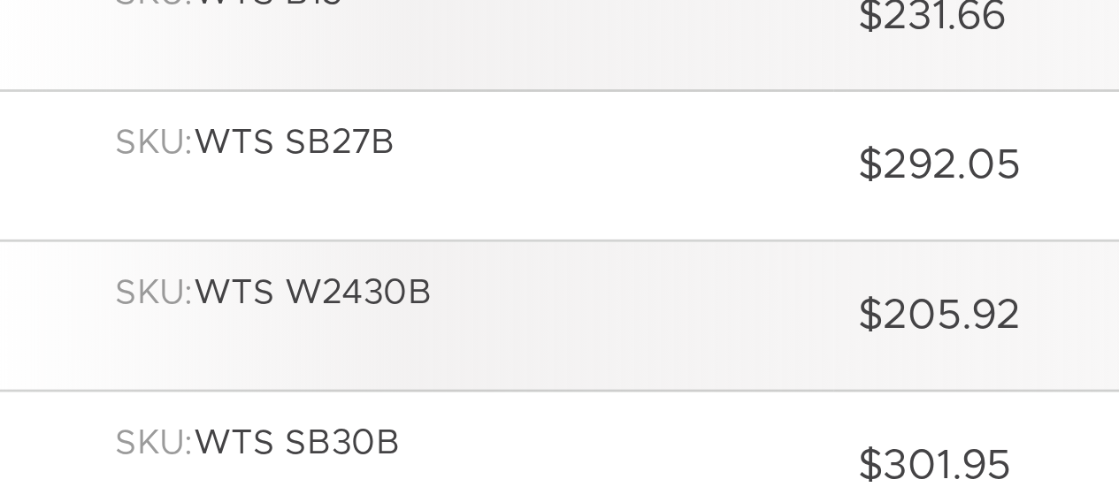
click at [98, 369] on div "SKU: WTS SB27B" at bounding box center [188, 371] width 249 height 31
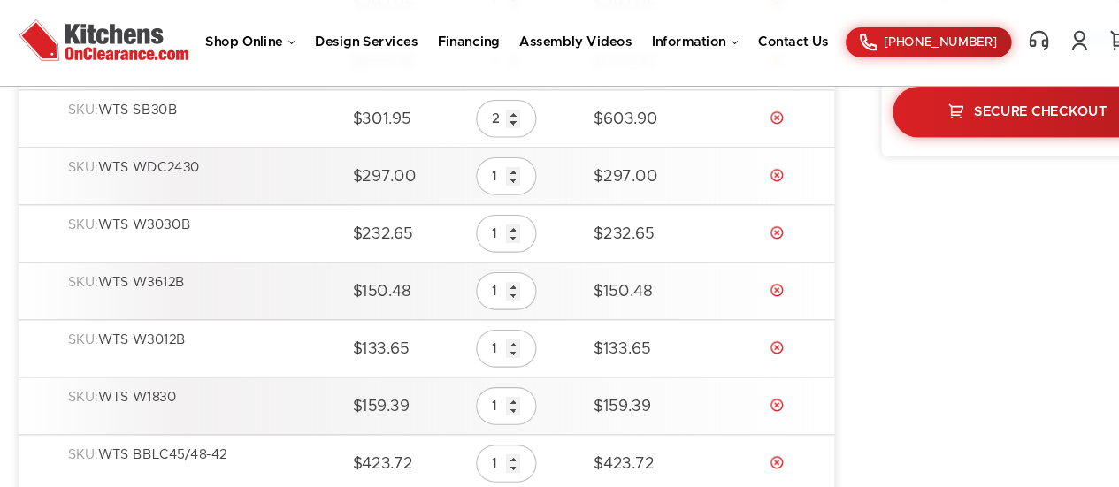
scroll to position [465, 0]
